Goal: Task Accomplishment & Management: Complete application form

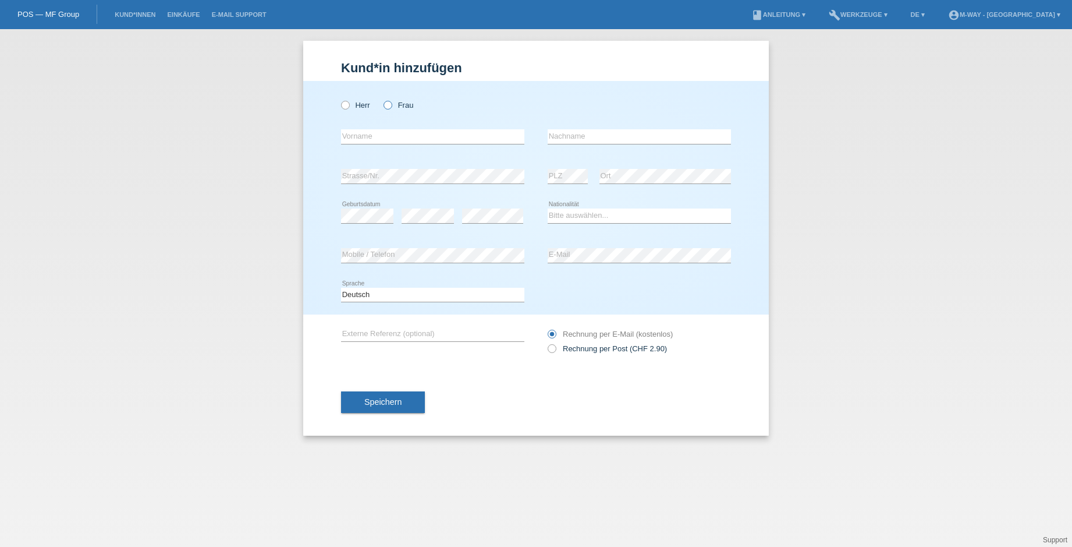
click at [382, 99] on icon at bounding box center [382, 99] width 0 height 0
click at [388, 103] on input "Frau" at bounding box center [388, 105] width 8 height 8
radio input "true"
click at [400, 139] on input "text" at bounding box center [432, 136] width 183 height 15
type input "[PERSON_NAME]"
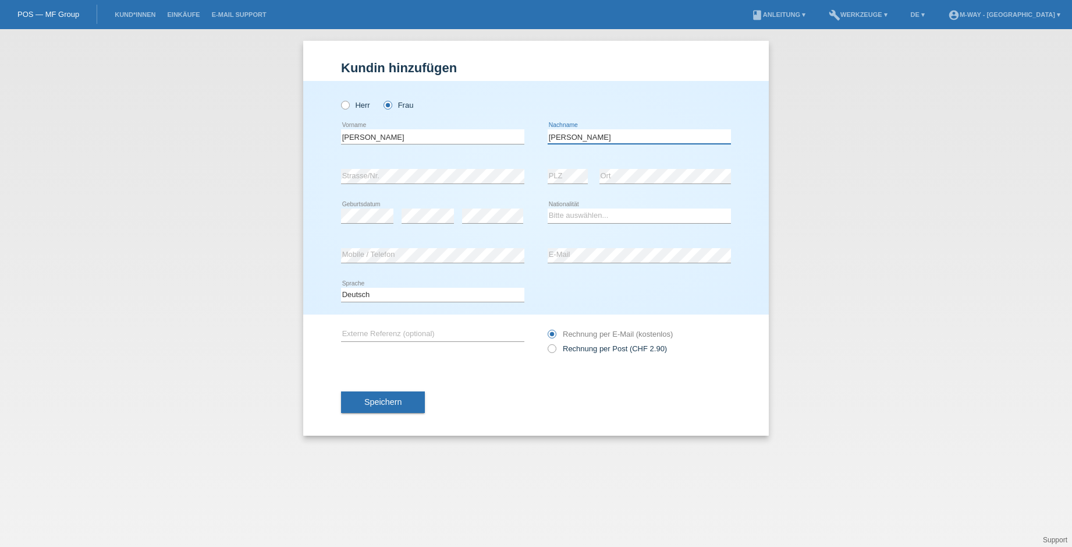
type input "König"
click at [576, 218] on select "Bitte auswählen... Schweiz Deutschland Liechtenstein Österreich ------------ Af…" at bounding box center [639, 215] width 183 height 14
select select "CH"
click at [548, 208] on select "Bitte auswählen... Schweiz Deutschland Liechtenstein Österreich ------------ Af…" at bounding box center [639, 215] width 183 height 14
click at [401, 397] on span "Speichern" at bounding box center [382, 401] width 37 height 9
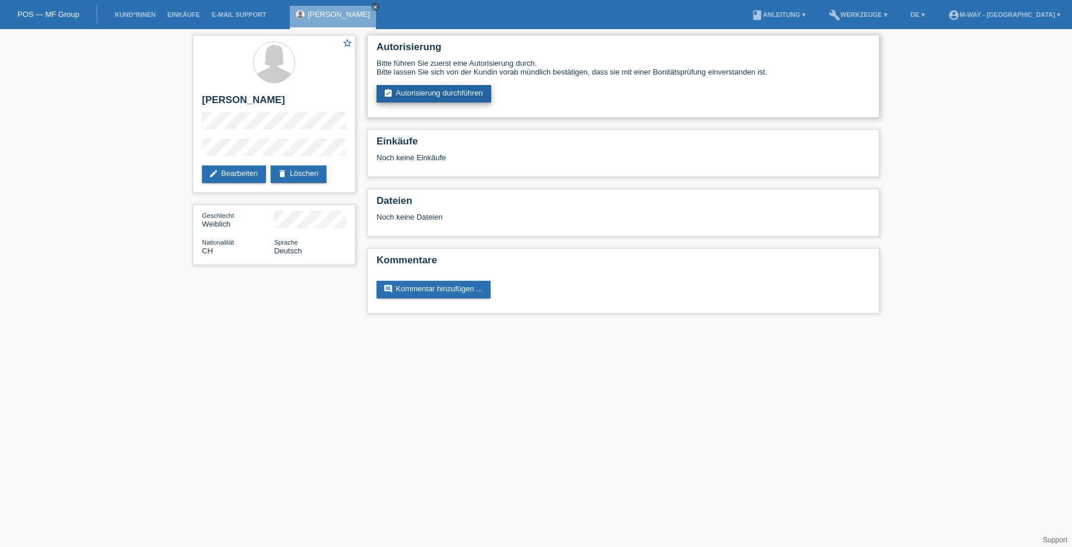
click at [444, 92] on link "assignment_turned_in Autorisierung durchführen" at bounding box center [434, 93] width 115 height 17
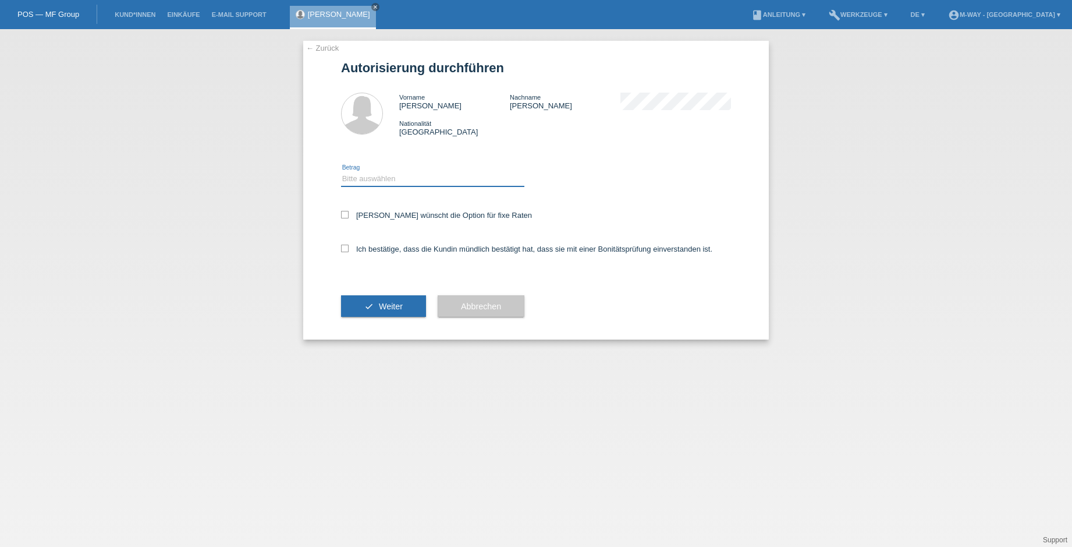
click at [414, 179] on select "Bitte auswählen CHF 1.00 - CHF 499.00 CHF 500.00 - CHF 1'999.00 CHF 2'000.00 - …" at bounding box center [432, 179] width 183 height 14
select select "3"
click at [341, 172] on select "Bitte auswählen CHF 1.00 - CHF 499.00 CHF 500.00 - CHF 1'999.00 CHF 2'000.00 - …" at bounding box center [432, 179] width 183 height 14
click at [346, 212] on icon at bounding box center [345, 215] width 8 height 8
click at [346, 212] on input "Kundin wünscht die Option für fixe Raten" at bounding box center [345, 215] width 8 height 8
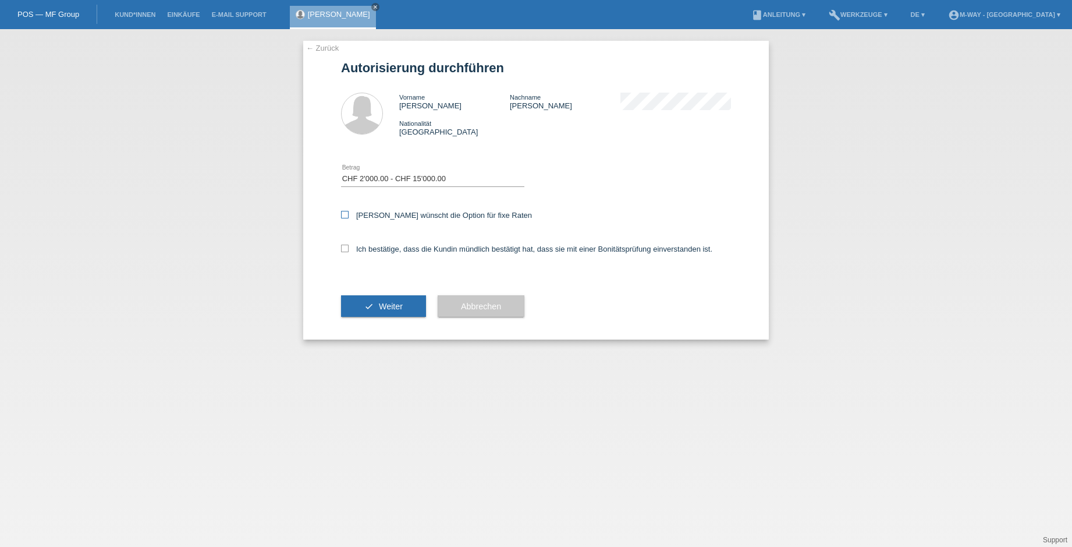
checkbox input "true"
click at [345, 247] on icon at bounding box center [345, 248] width 8 height 8
click at [345, 247] on input "Ich bestätige, dass die Kundin mündlich bestätigt hat, dass sie mit einer Bonit…" at bounding box center [345, 248] width 8 height 8
checkbox input "true"
click at [406, 310] on button "check Weiter" at bounding box center [383, 306] width 85 height 22
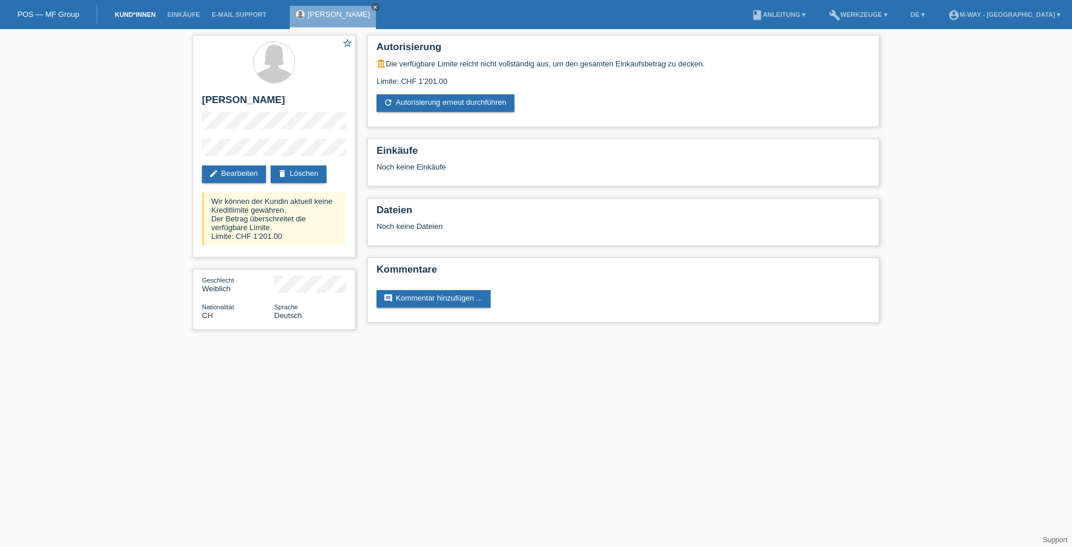
click at [135, 15] on link "Kund*innen" at bounding box center [135, 14] width 52 height 7
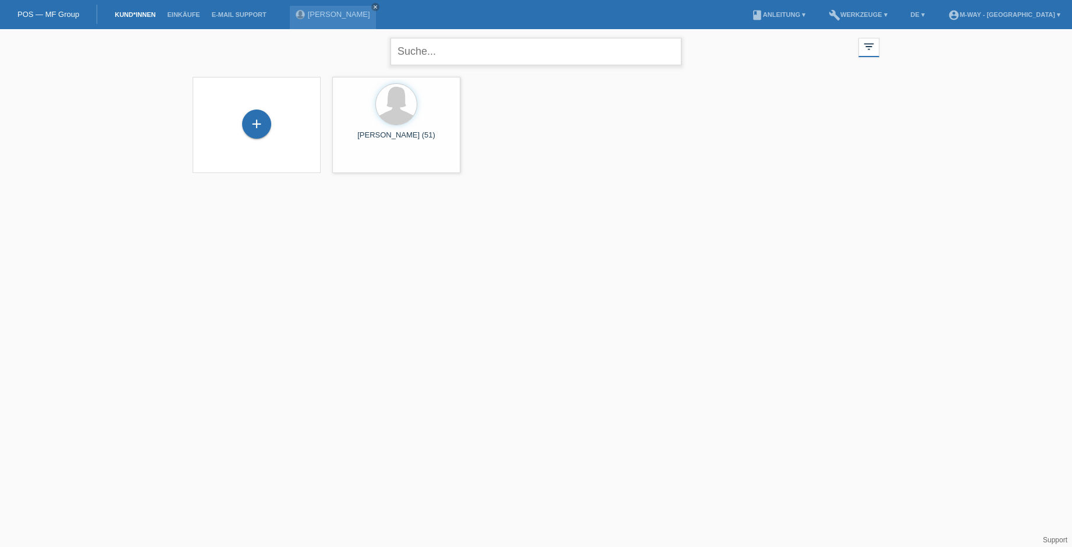
click at [455, 54] on input "text" at bounding box center [536, 51] width 291 height 27
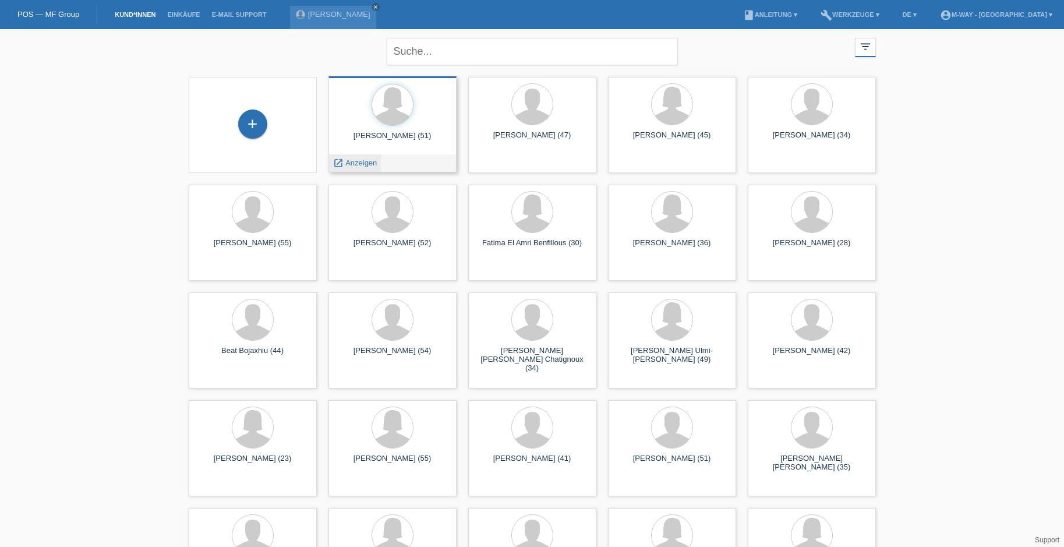
click at [357, 164] on span "Anzeigen" at bounding box center [360, 162] width 31 height 9
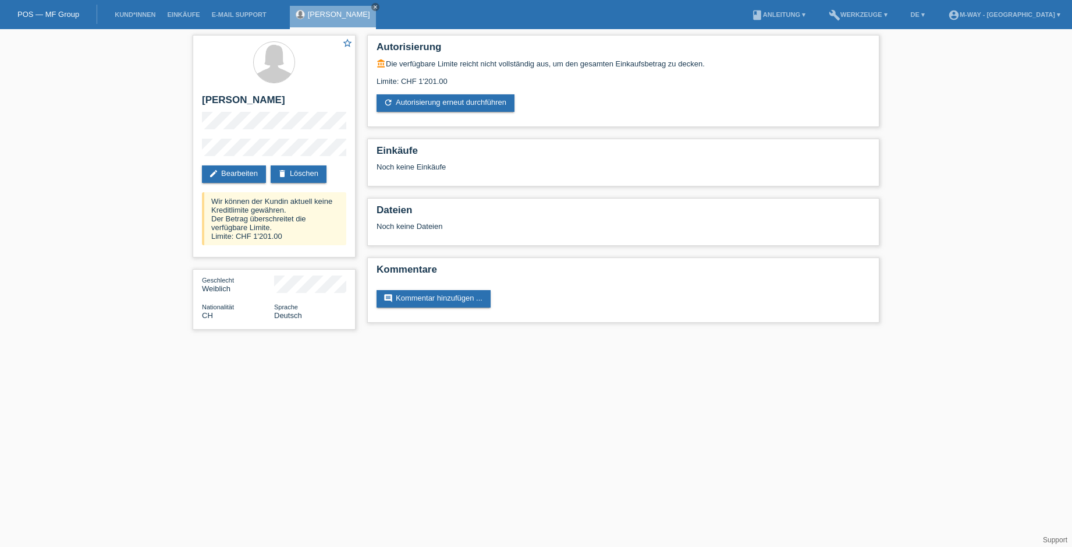
drag, startPoint x: 646, startPoint y: 344, endPoint x: 636, endPoint y: 355, distance: 14.8
